Goal: Information Seeking & Learning: Learn about a topic

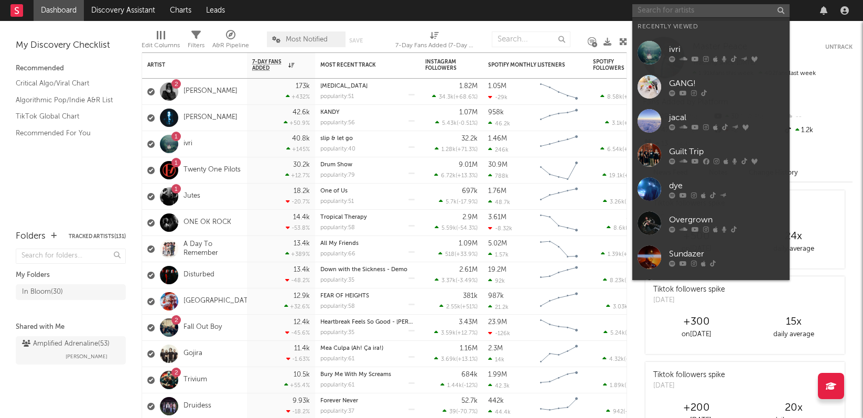
click at [704, 8] on input "text" at bounding box center [710, 10] width 157 height 13
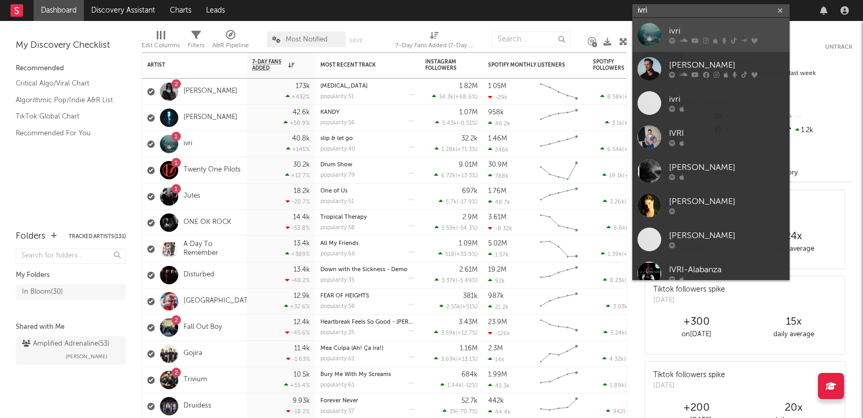
type input "ivri"
click at [678, 31] on div "ivri" at bounding box center [726, 31] width 115 height 13
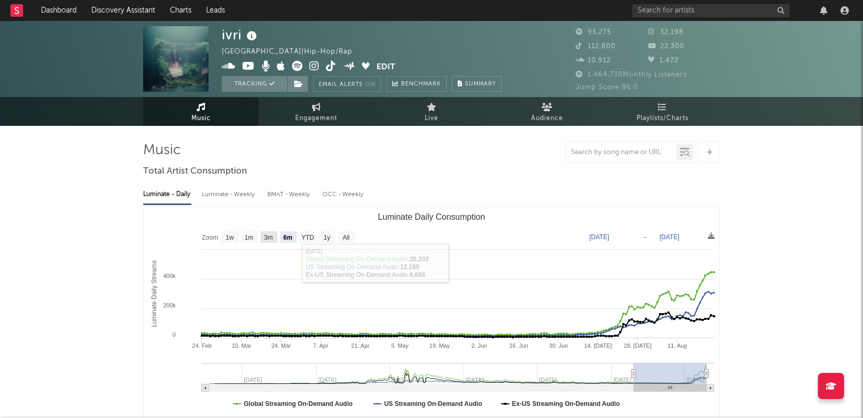
click at [268, 238] on text "3m" at bounding box center [268, 237] width 9 height 7
select select "3m"
type input "2025-05-24"
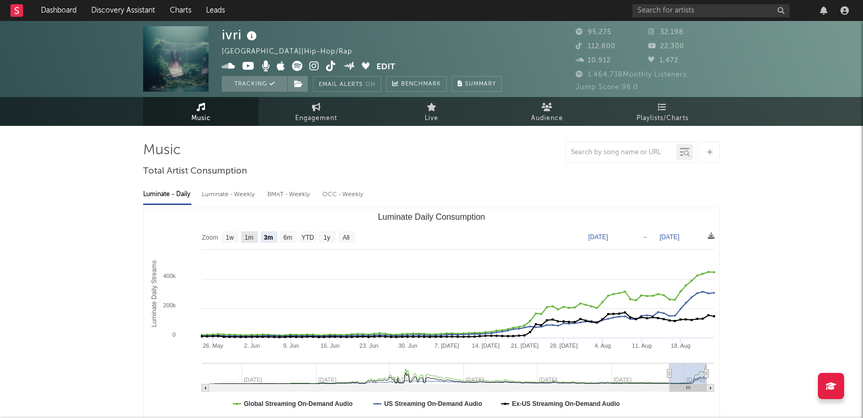
click at [250, 238] on text "1m" at bounding box center [249, 237] width 9 height 7
select select "1m"
type input "2025-07-24"
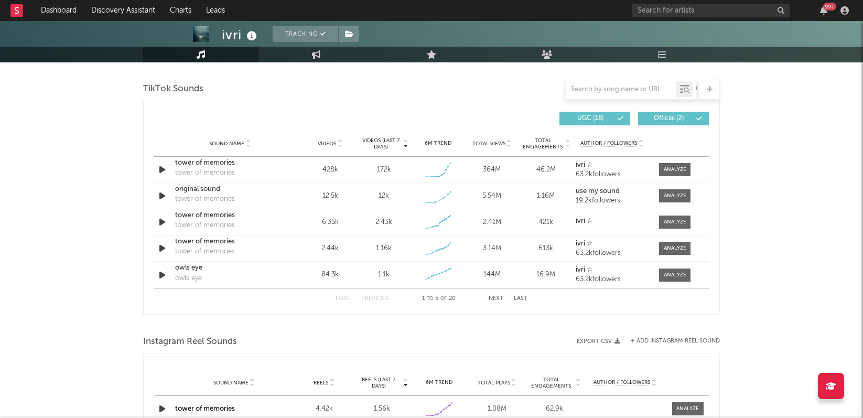
scroll to position [702, 0]
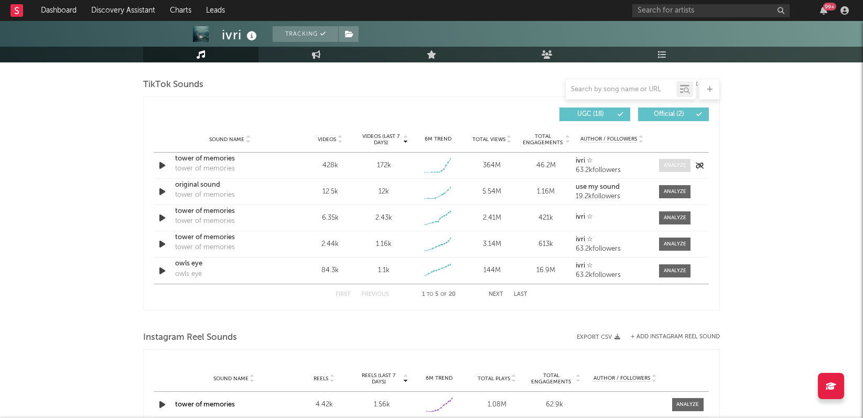
click at [673, 167] on div at bounding box center [675, 165] width 23 height 8
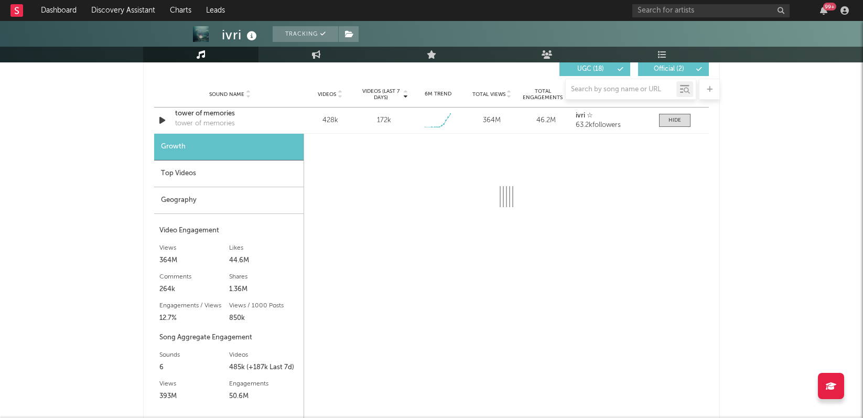
select select "1w"
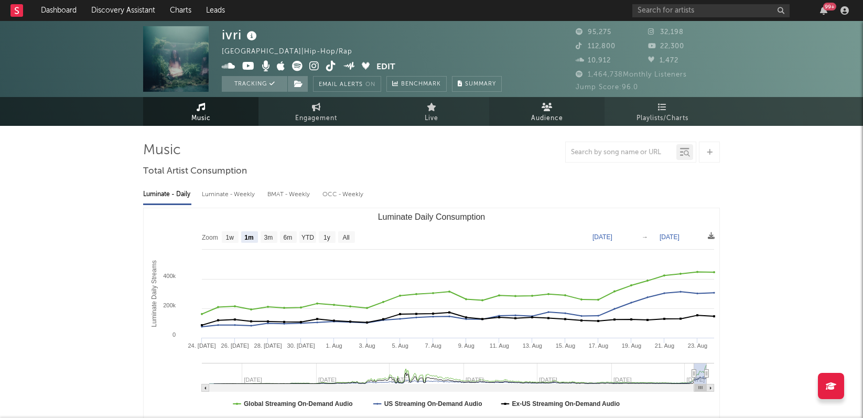
scroll to position [0, 0]
click at [676, 113] on span "Playlists/Charts" at bounding box center [662, 118] width 52 height 13
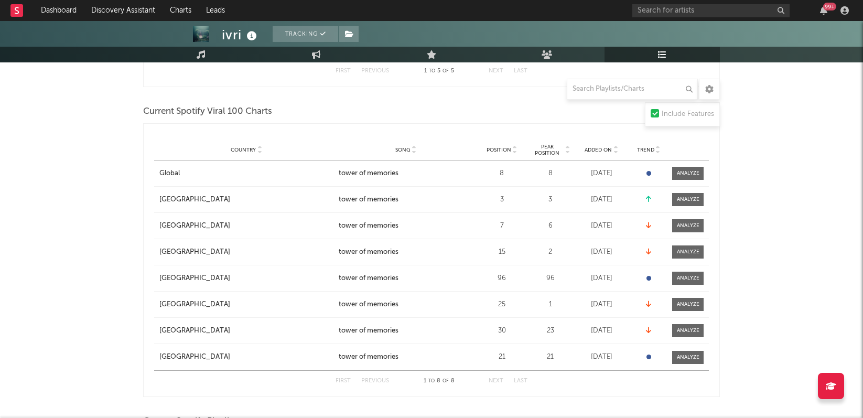
scroll to position [358, 0]
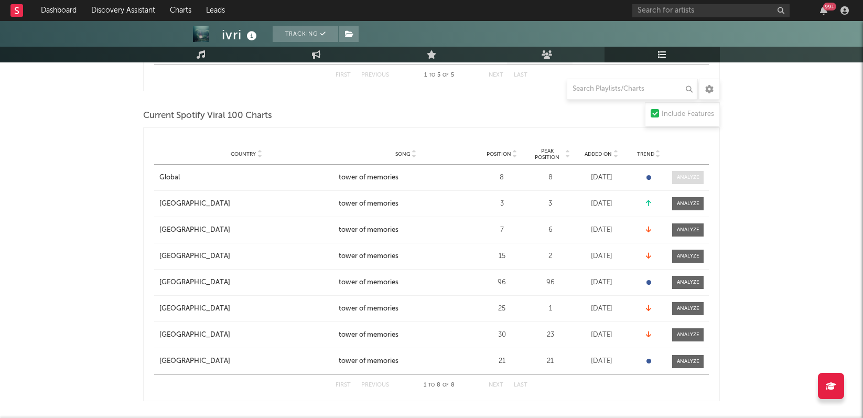
click at [682, 179] on div at bounding box center [688, 177] width 23 height 8
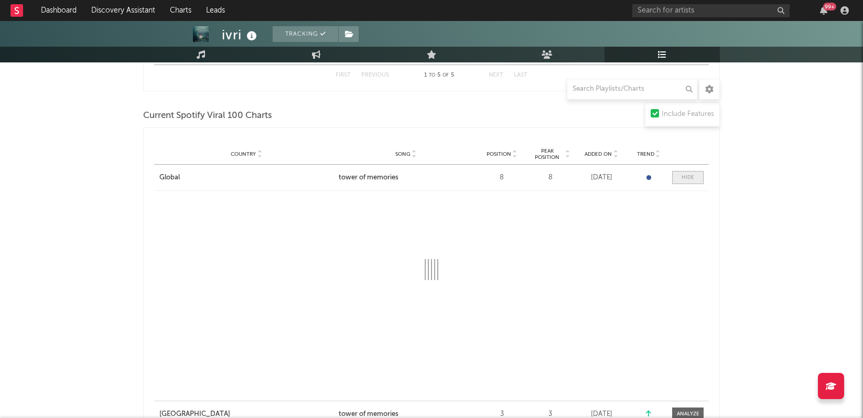
select select "1w"
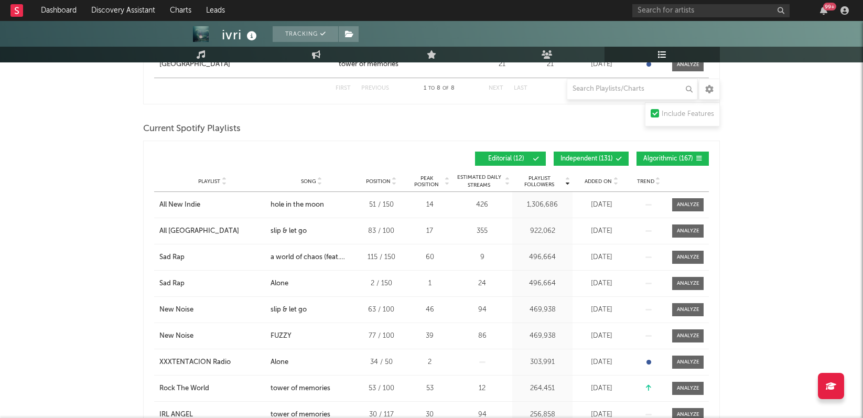
scroll to position [864, 0]
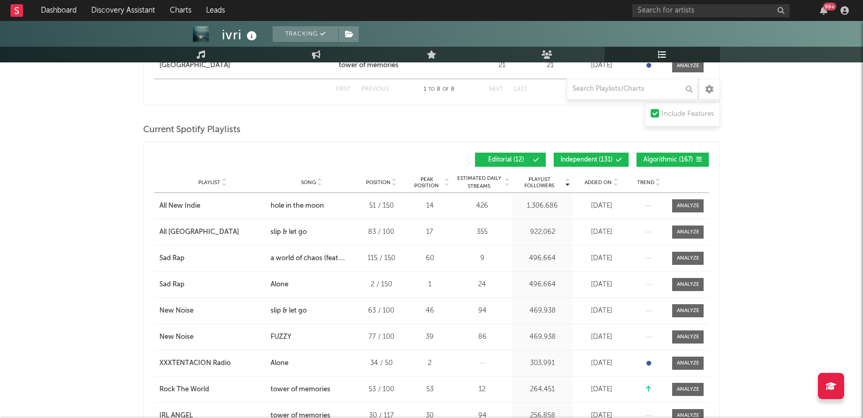
click at [600, 185] on span "Added On" at bounding box center [597, 182] width 27 height 6
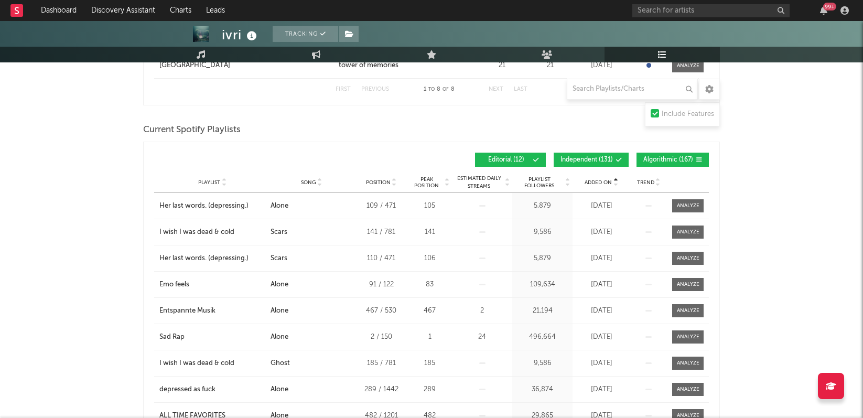
click at [599, 185] on span "Added On" at bounding box center [597, 182] width 27 height 6
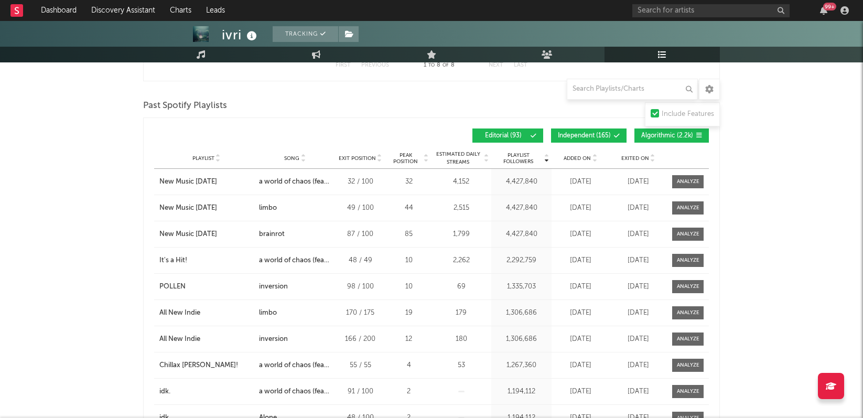
scroll to position [1740, 0]
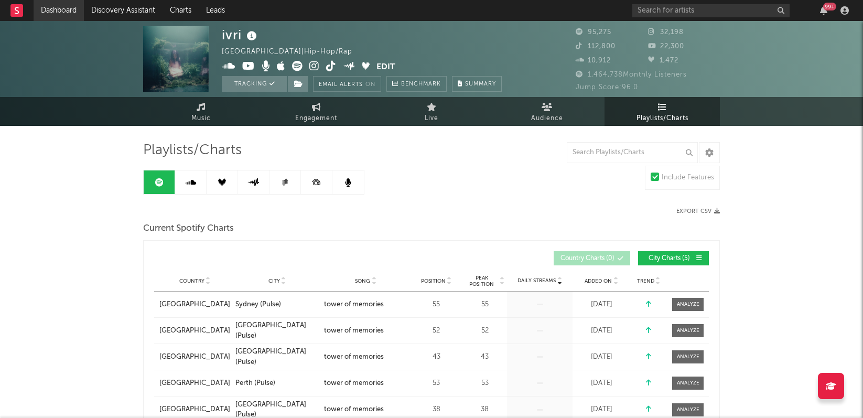
scroll to position [0, 0]
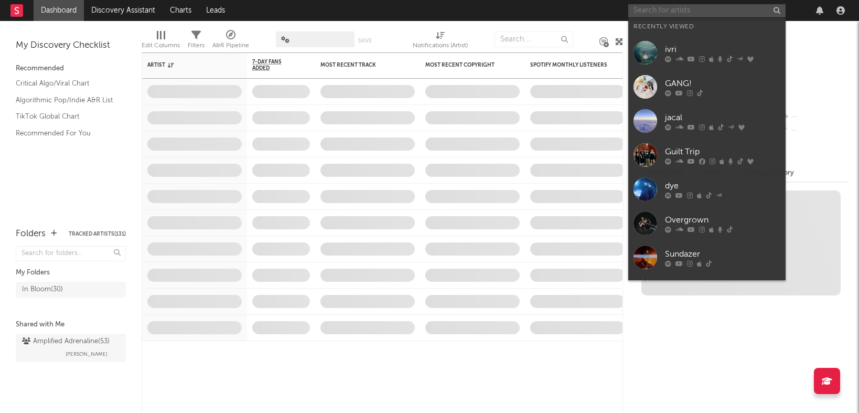
click at [704, 16] on input "text" at bounding box center [706, 10] width 157 height 13
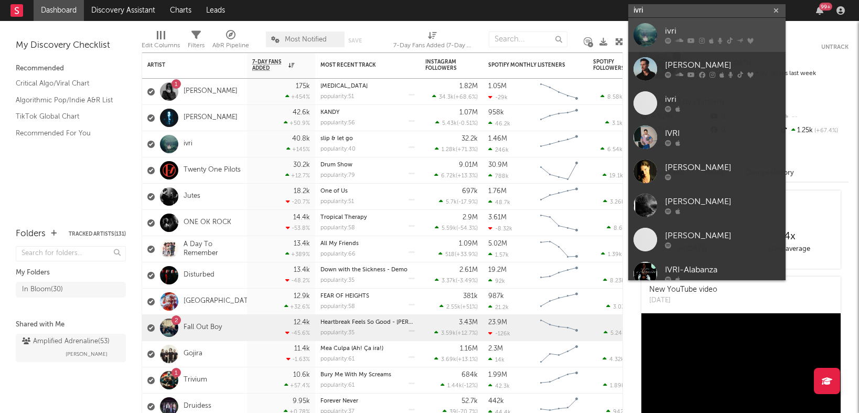
type input "ivri"
click at [687, 31] on div "ivri" at bounding box center [722, 31] width 115 height 13
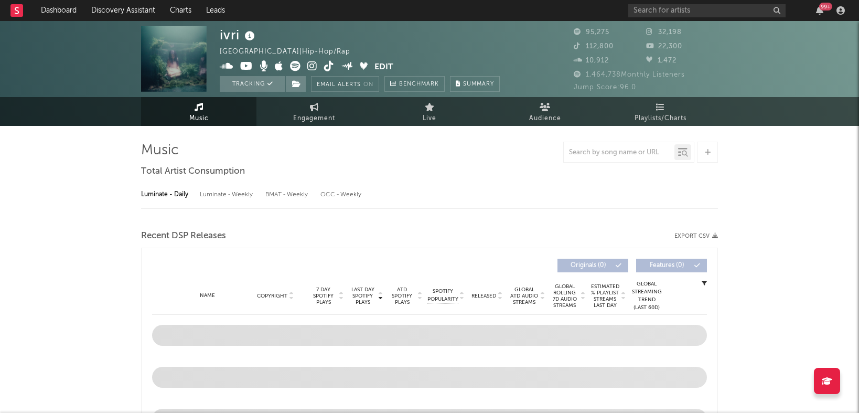
select select "6m"
